Goal: Task Accomplishment & Management: Use online tool/utility

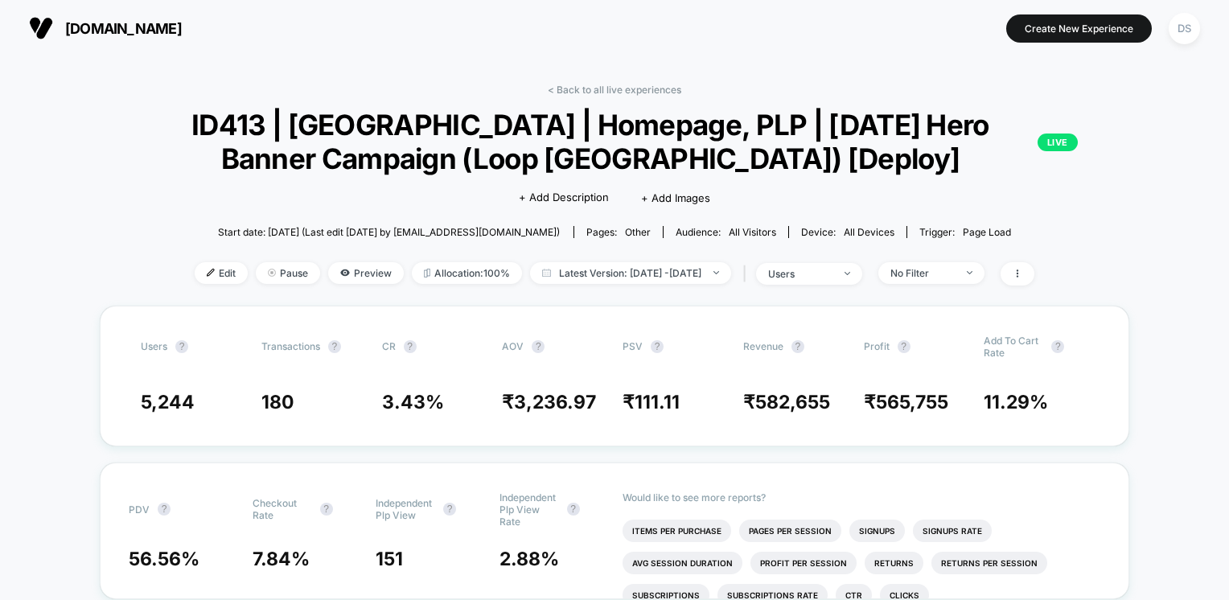
scroll to position [23, 0]
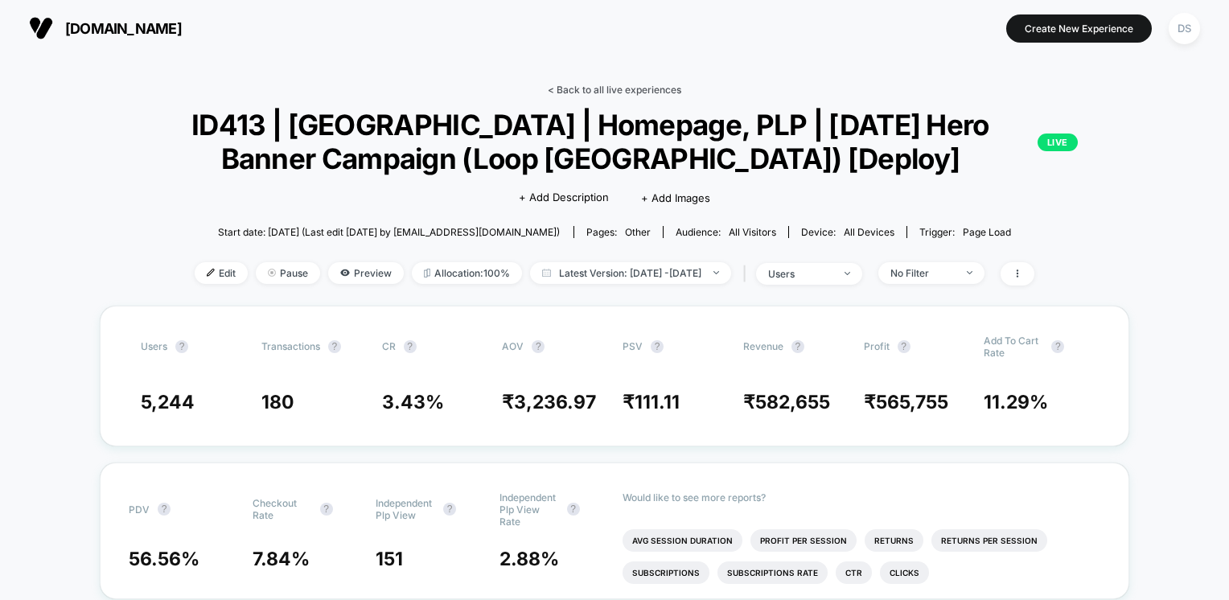
click at [605, 95] on link "< Back to all live experiences" at bounding box center [615, 90] width 134 height 12
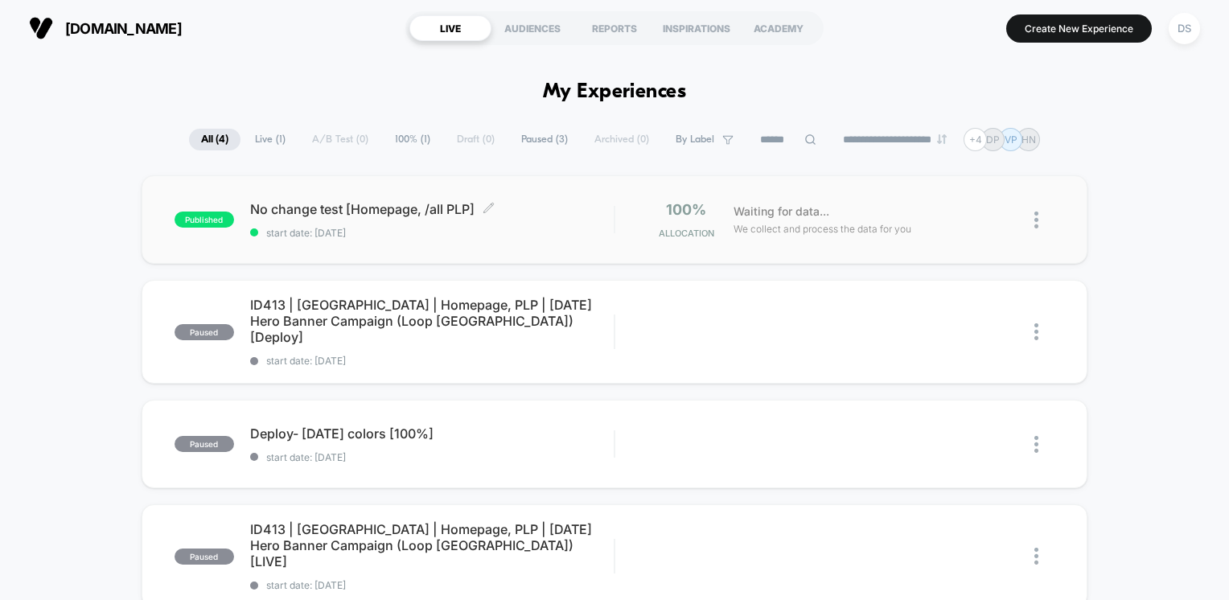
click at [422, 220] on div "No change test [Homepage, /all PLP] Click to edit experience details Click to e…" at bounding box center [432, 220] width 364 height 38
